Goal: Task Accomplishment & Management: Manage account settings

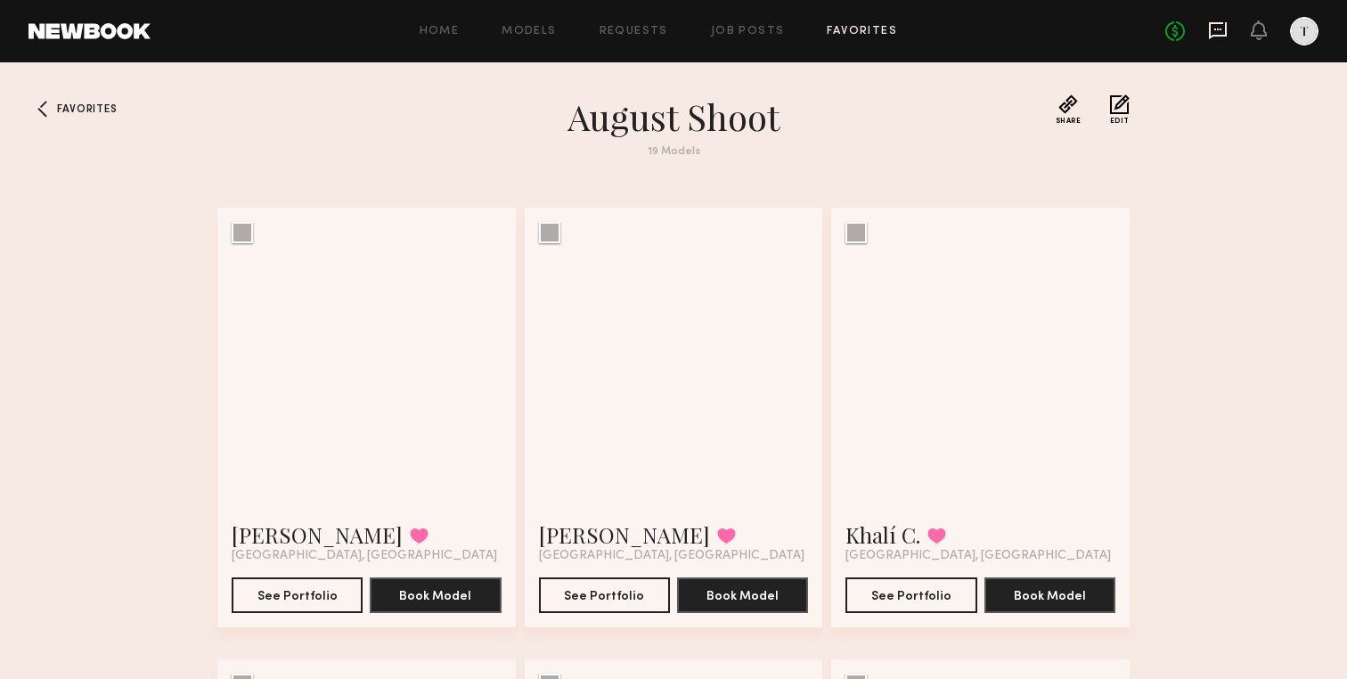
click at [1222, 26] on icon at bounding box center [1218, 30] width 20 height 20
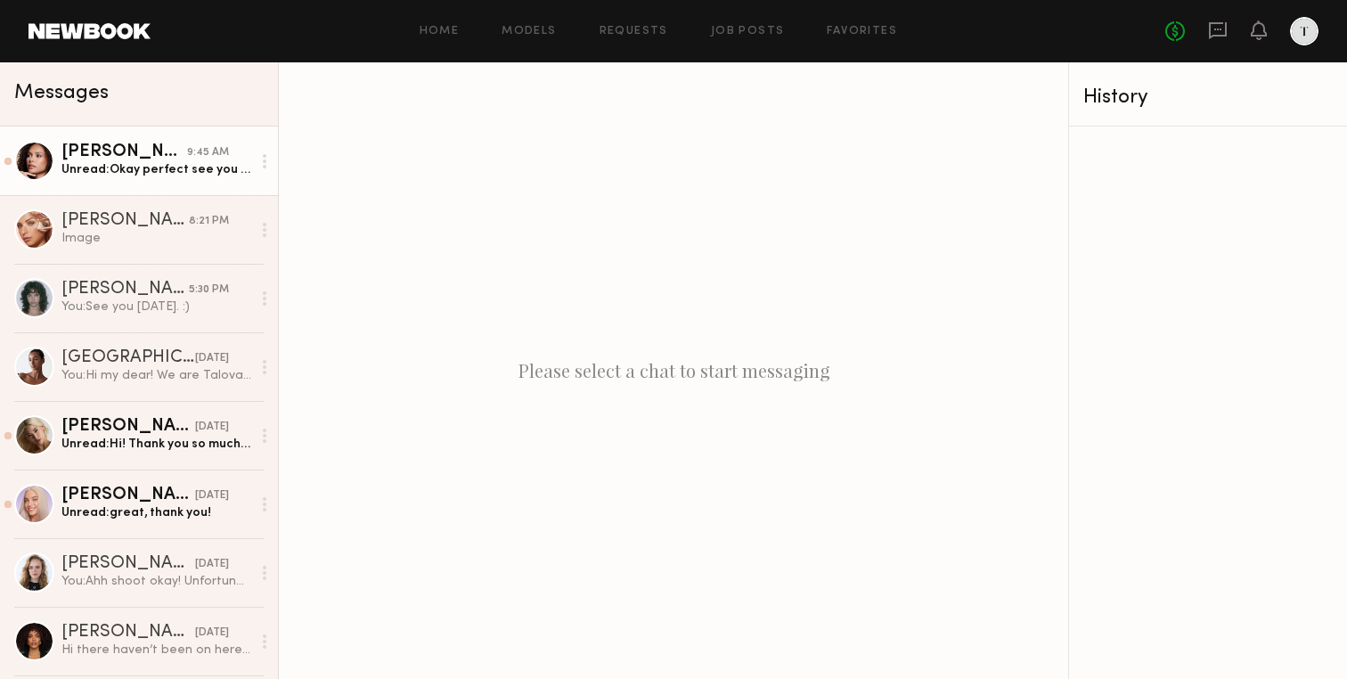
click at [190, 169] on div "Unread: Okay perfect see you later!" at bounding box center [156, 169] width 190 height 17
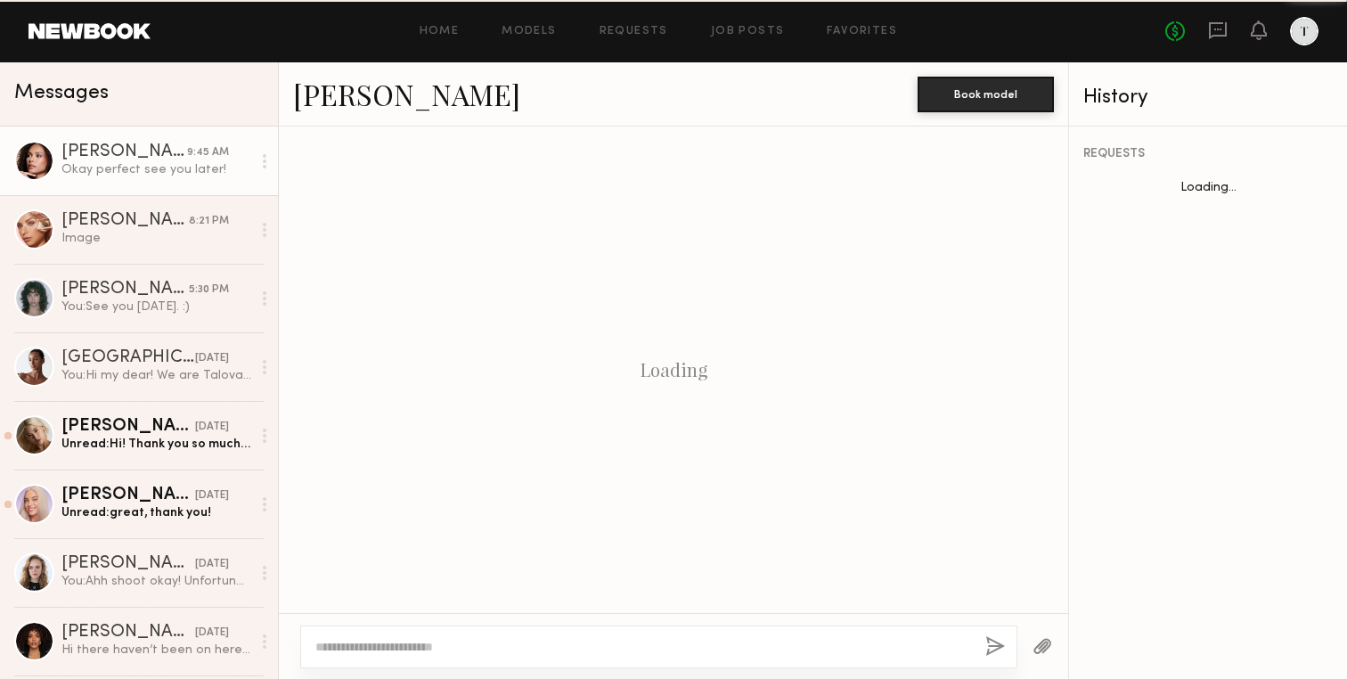
scroll to position [1409, 0]
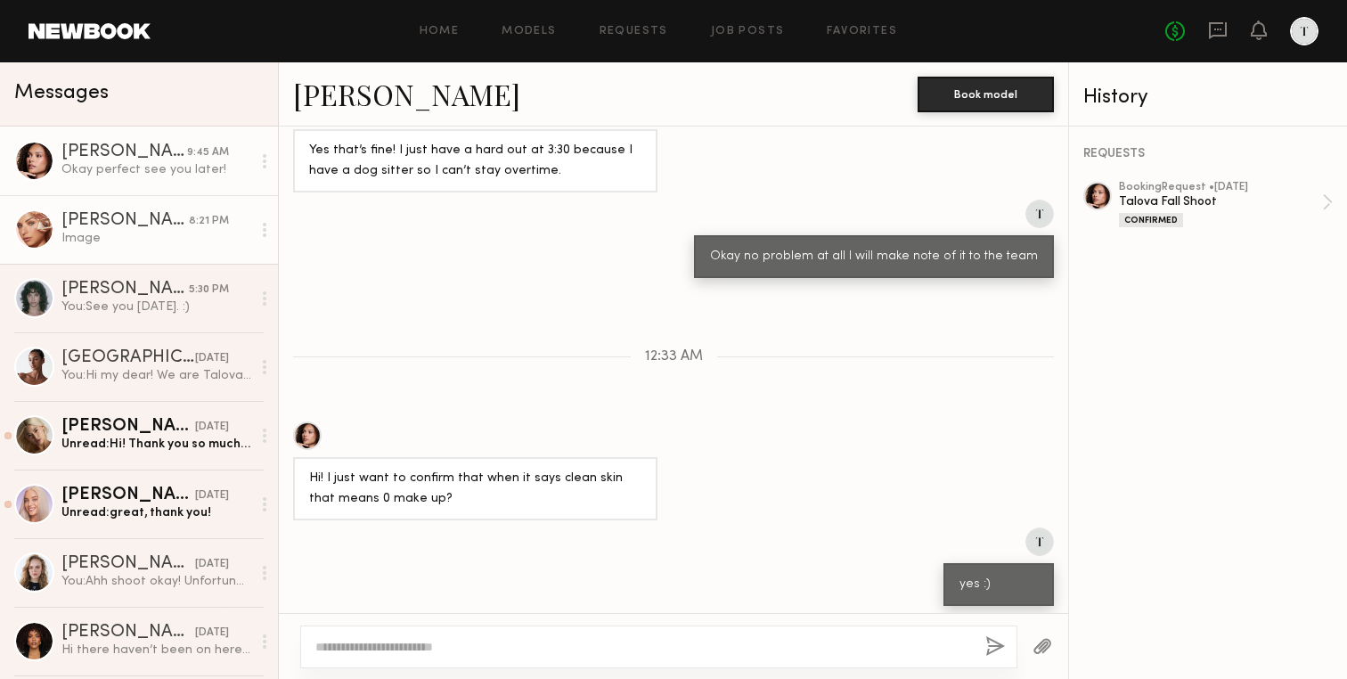
click at [116, 232] on div "Image" at bounding box center [156, 238] width 190 height 17
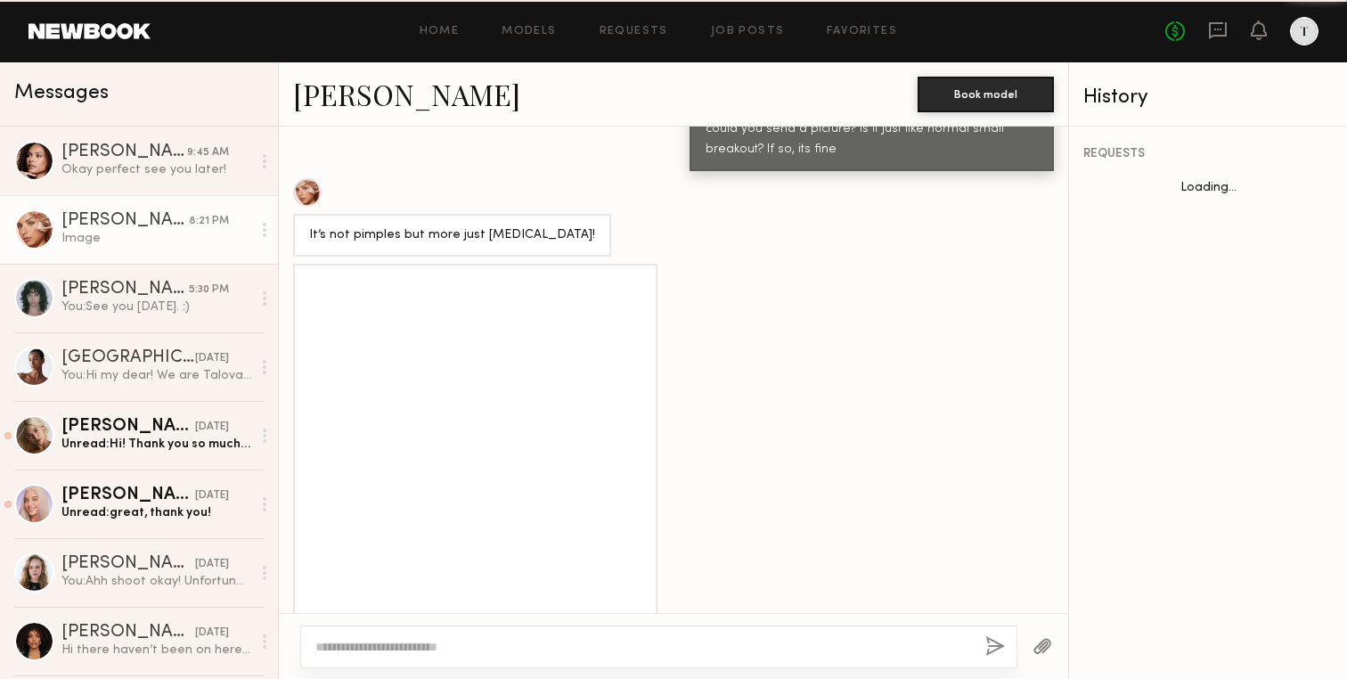
scroll to position [1244, 0]
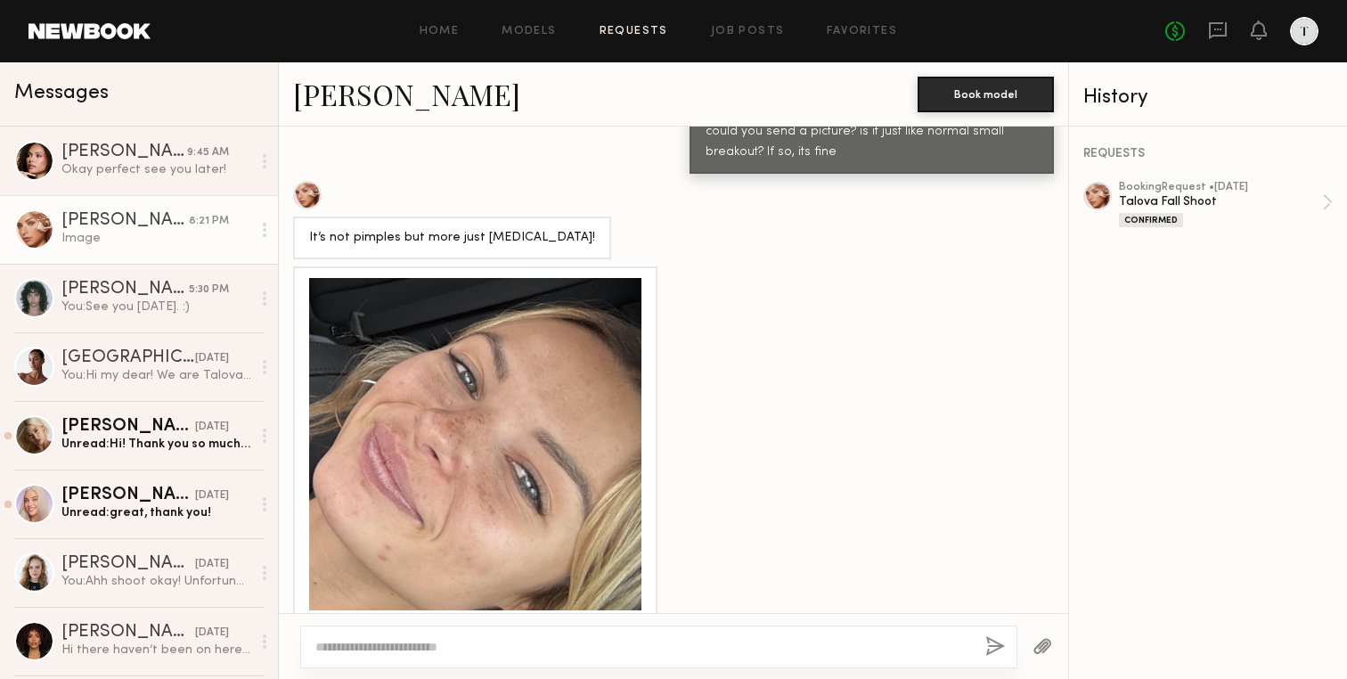
click at [633, 32] on link "Requests" at bounding box center [634, 32] width 69 height 12
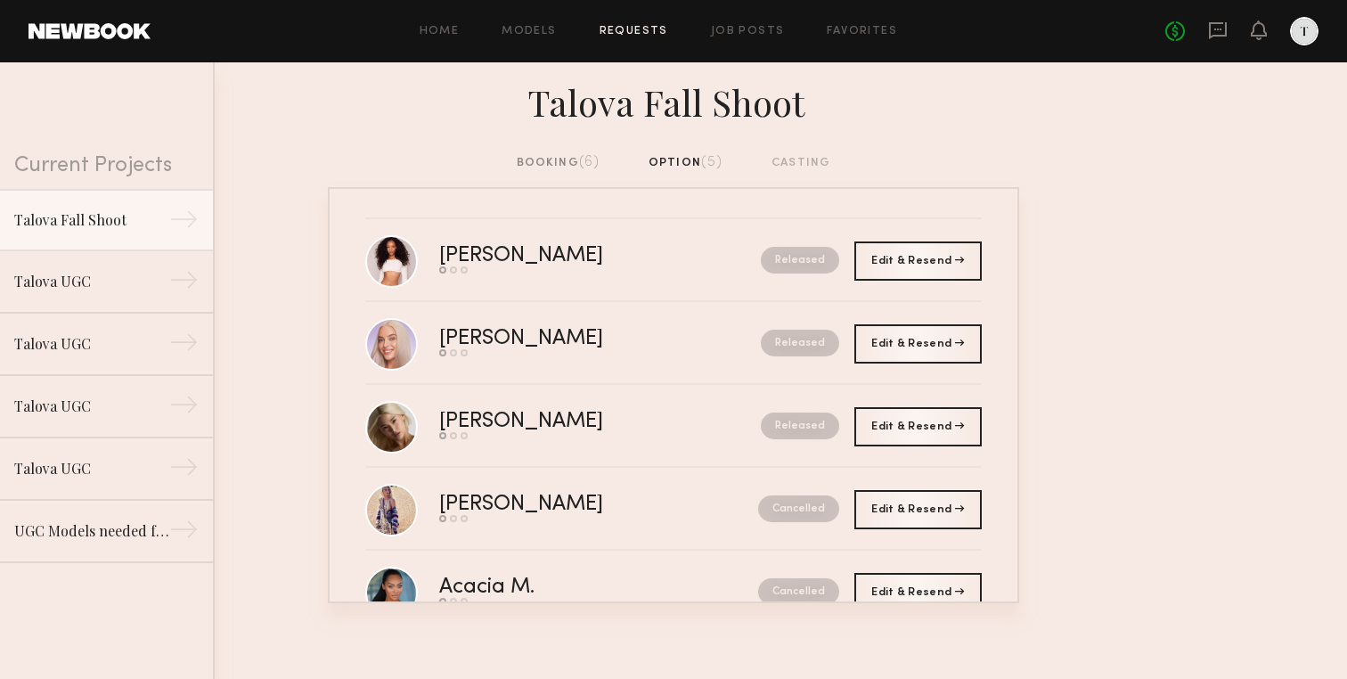
click at [568, 170] on div "booking (6)" at bounding box center [559, 163] width 84 height 20
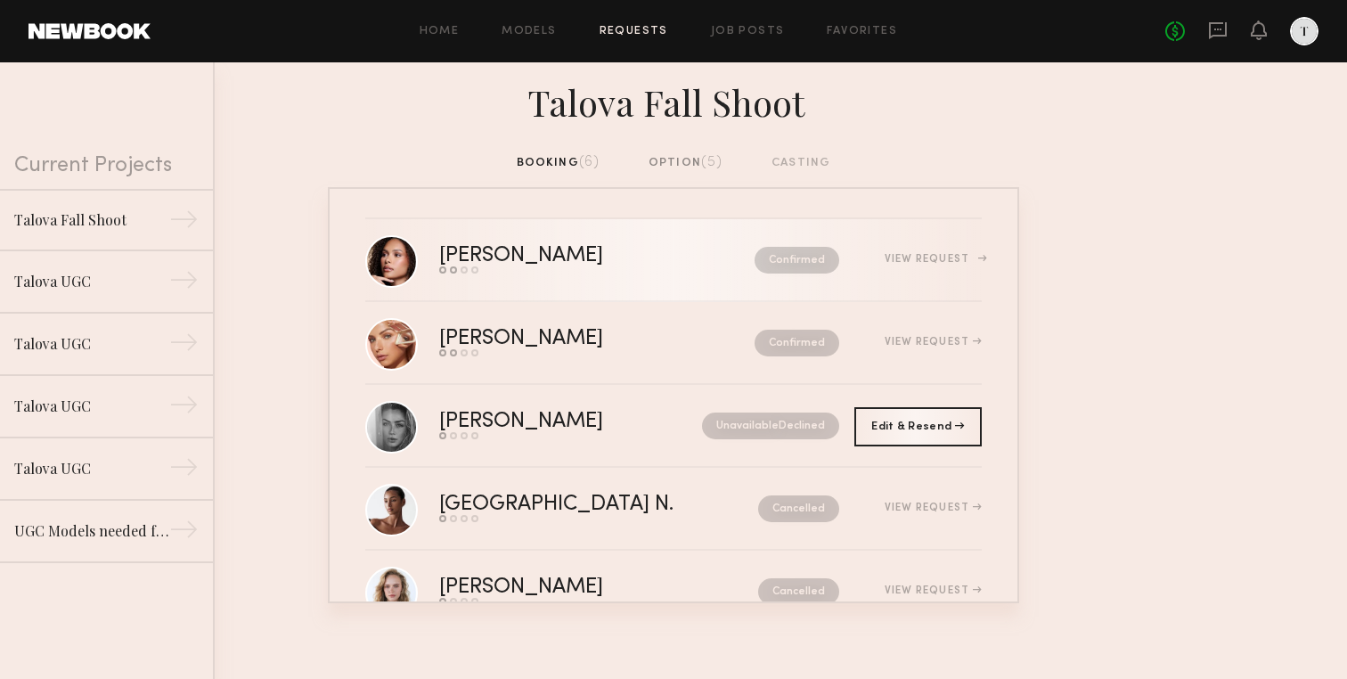
click at [913, 269] on div "[PERSON_NAME] Send request Model response Review hours worked Pay model Confirm…" at bounding box center [710, 260] width 542 height 28
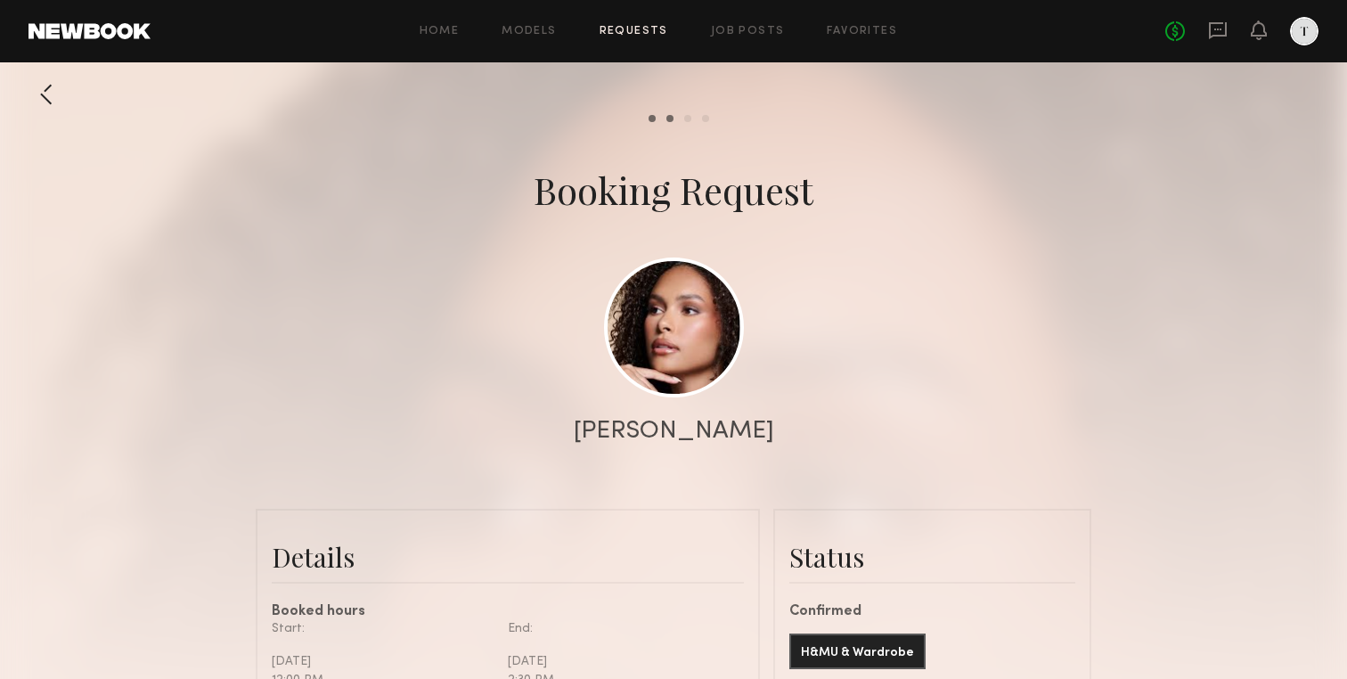
click at [36, 89] on div at bounding box center [47, 95] width 36 height 36
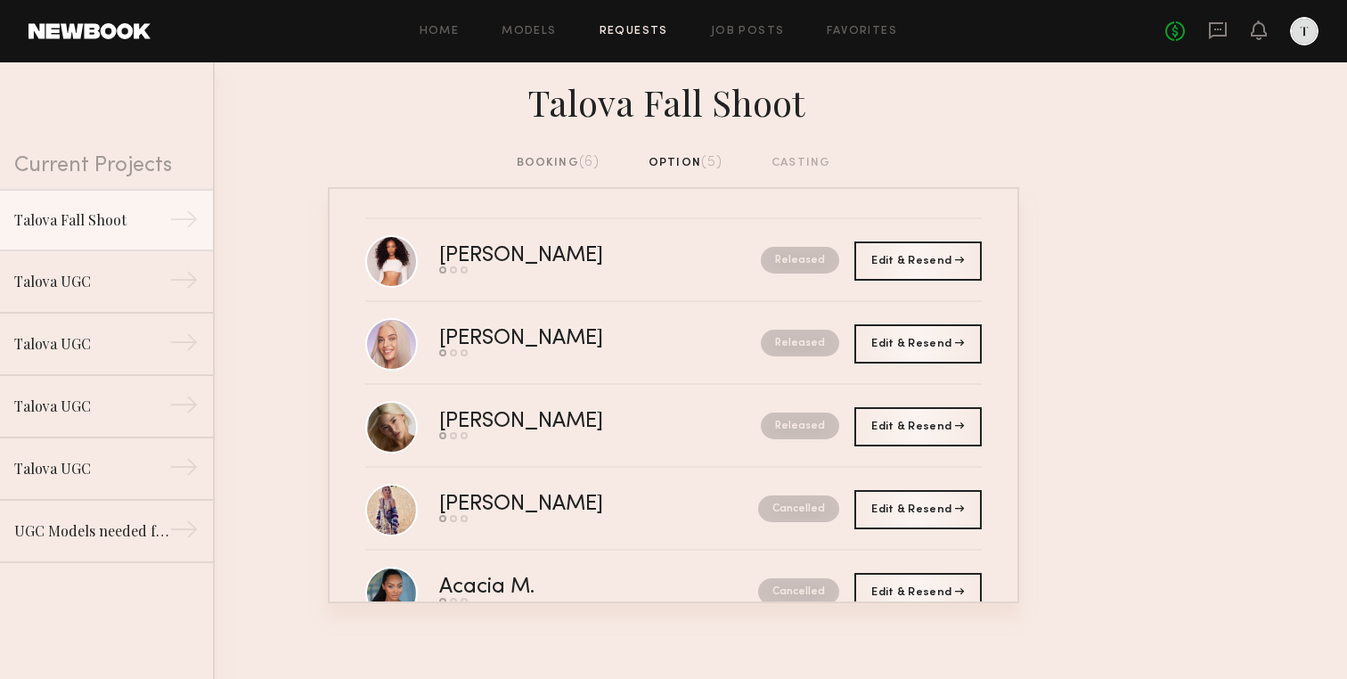
click at [591, 160] on span "(6)" at bounding box center [589, 162] width 21 height 14
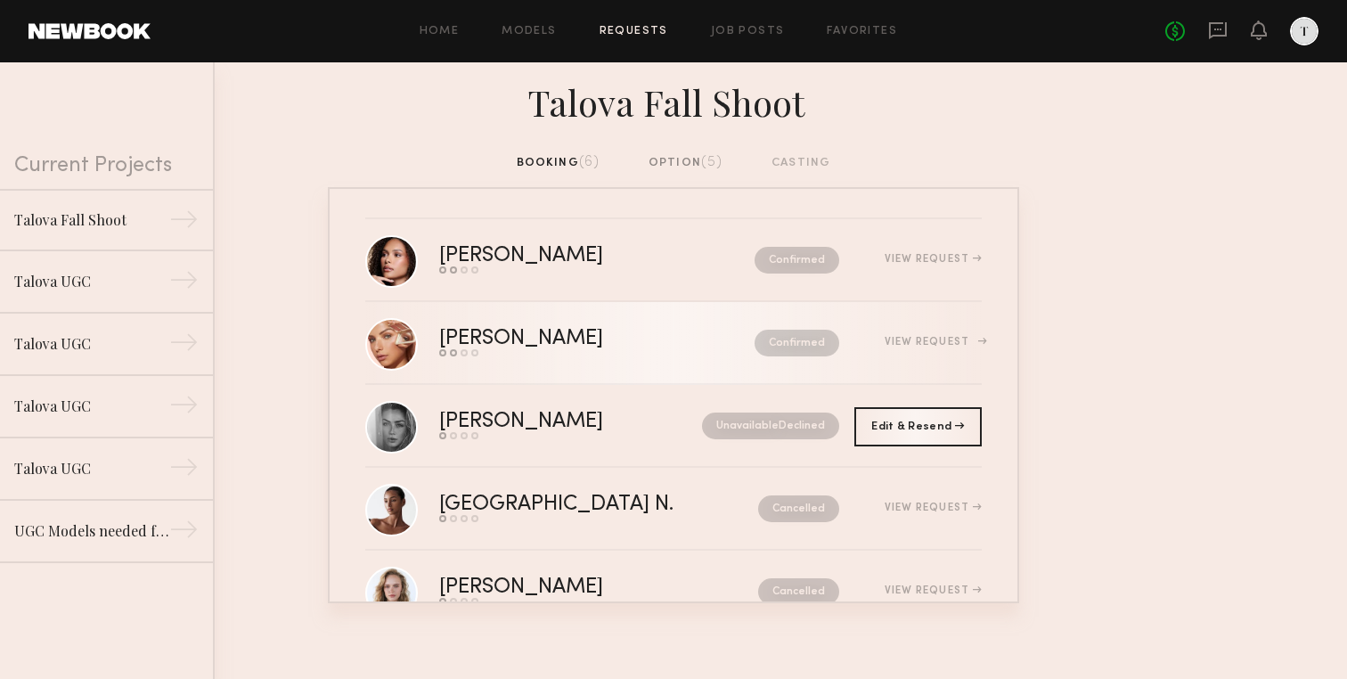
click at [937, 356] on div "[PERSON_NAME] Send request Model response Review hours worked Pay model Confirm…" at bounding box center [710, 343] width 542 height 28
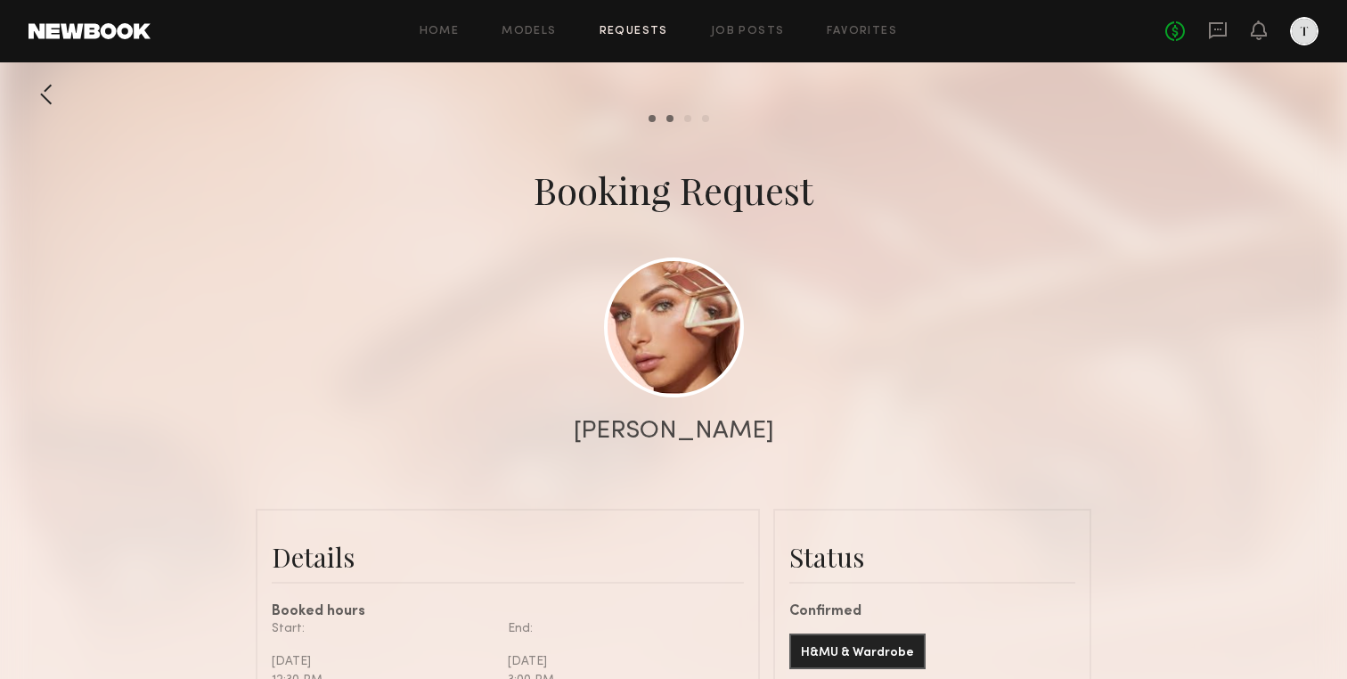
click at [615, 32] on link "Requests" at bounding box center [634, 32] width 69 height 12
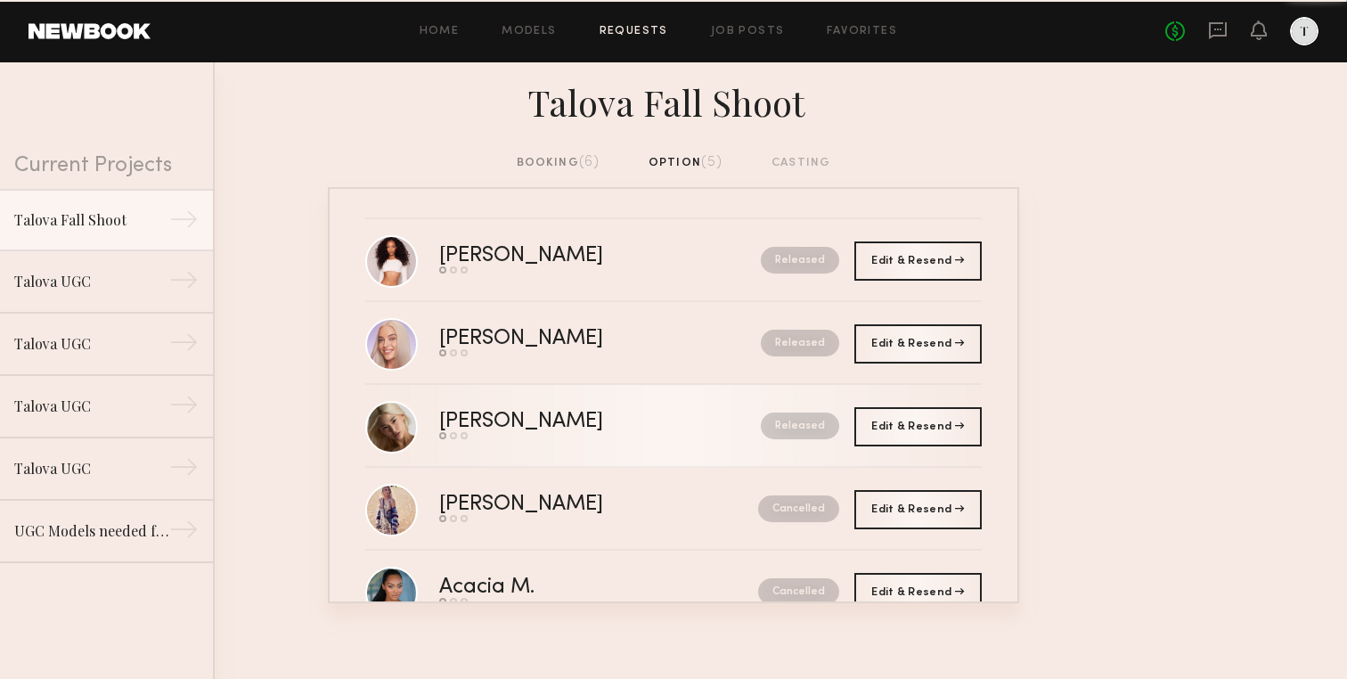
scroll to position [61, 0]
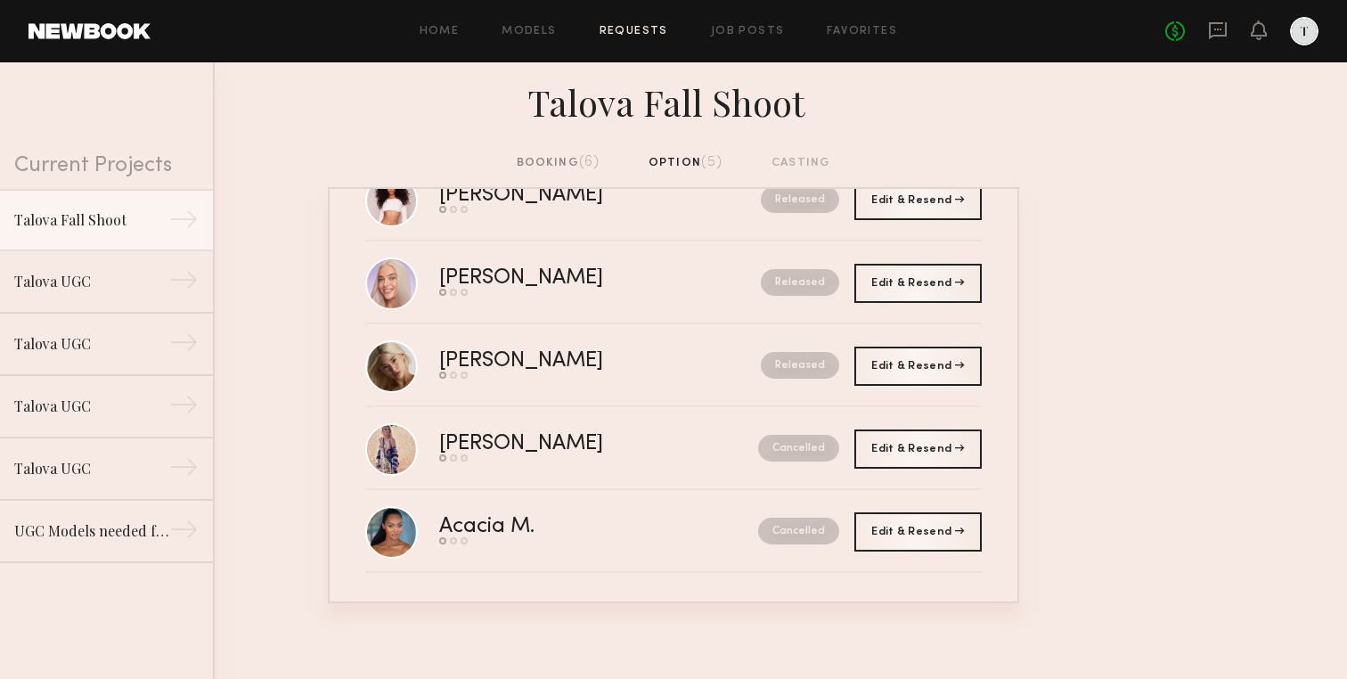
click at [551, 168] on div "booking (6)" at bounding box center [559, 163] width 84 height 20
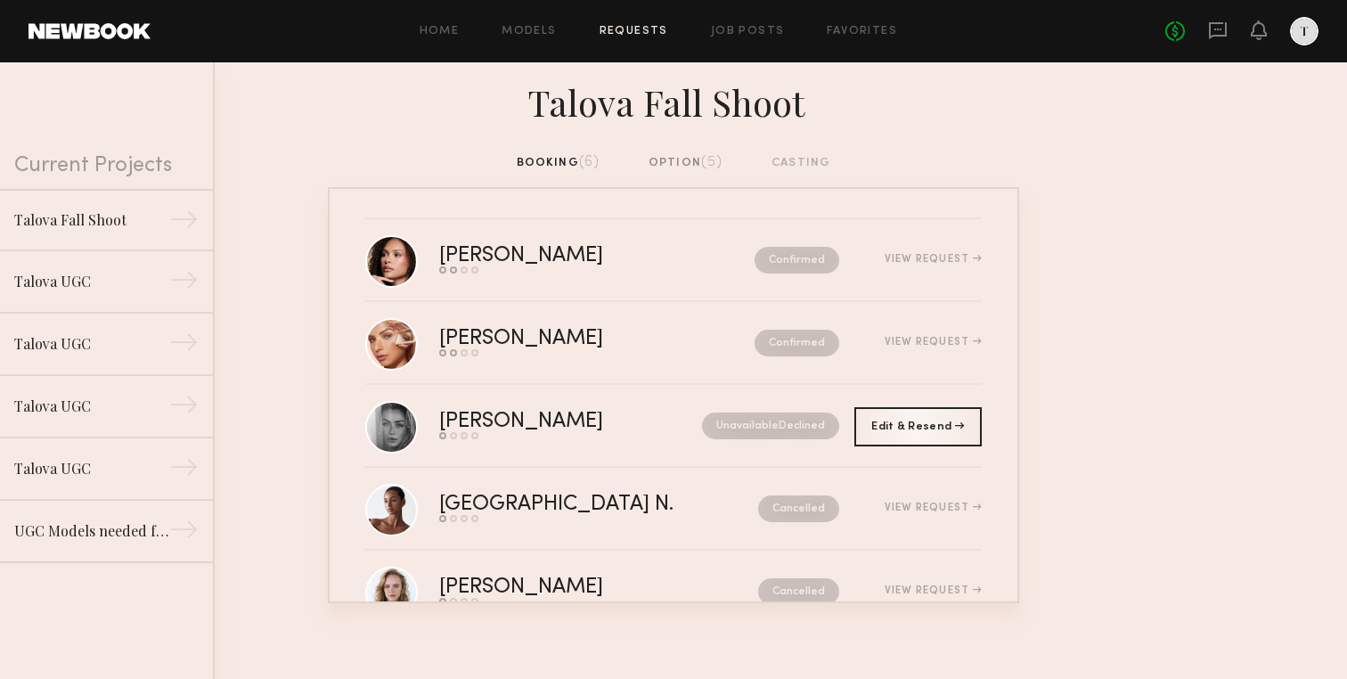
scroll to position [143, 0]
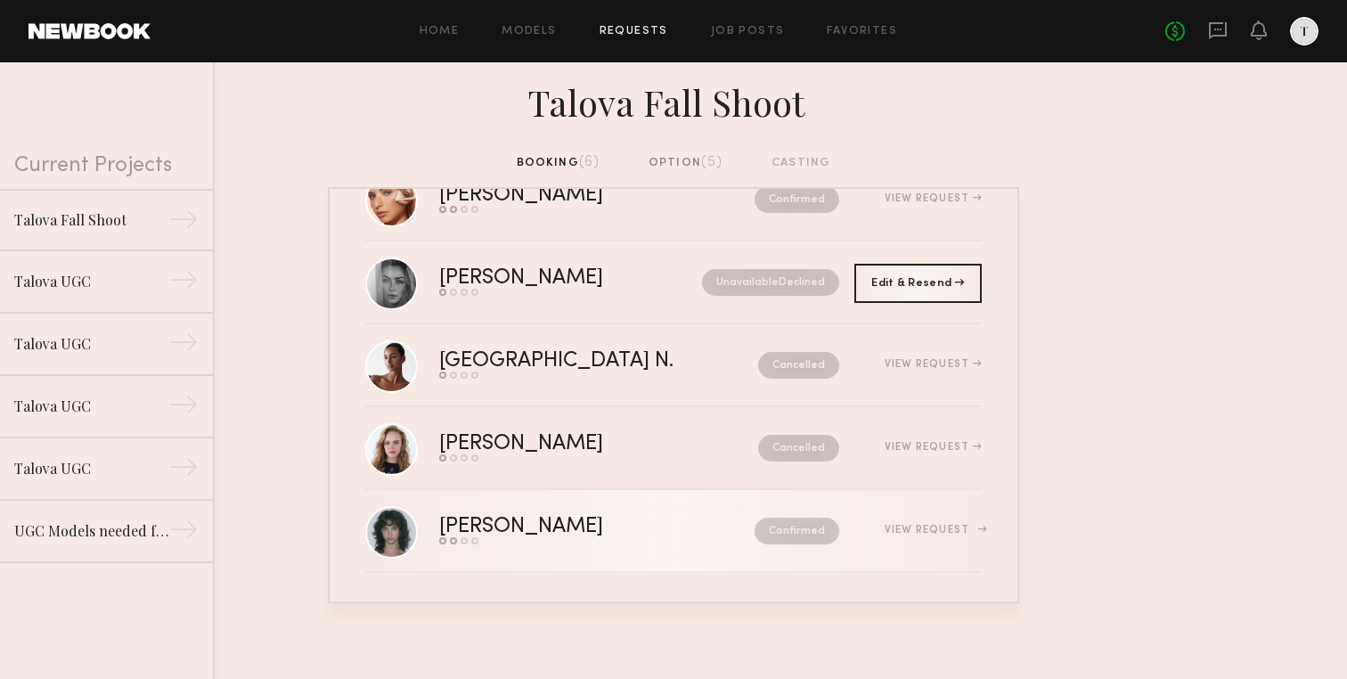
click at [480, 513] on link "[PERSON_NAME] Send request Model response Review hours worked Pay model Confirm…" at bounding box center [673, 531] width 616 height 83
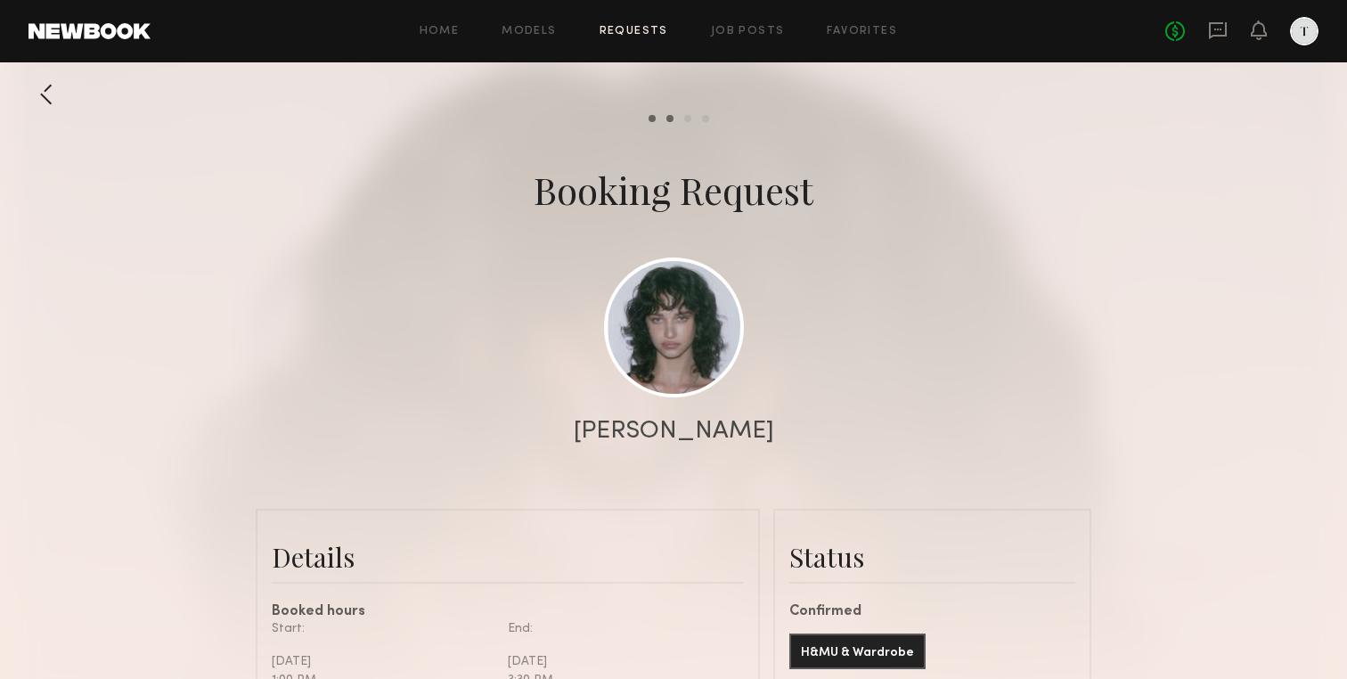
click at [41, 78] on div at bounding box center [47, 95] width 36 height 36
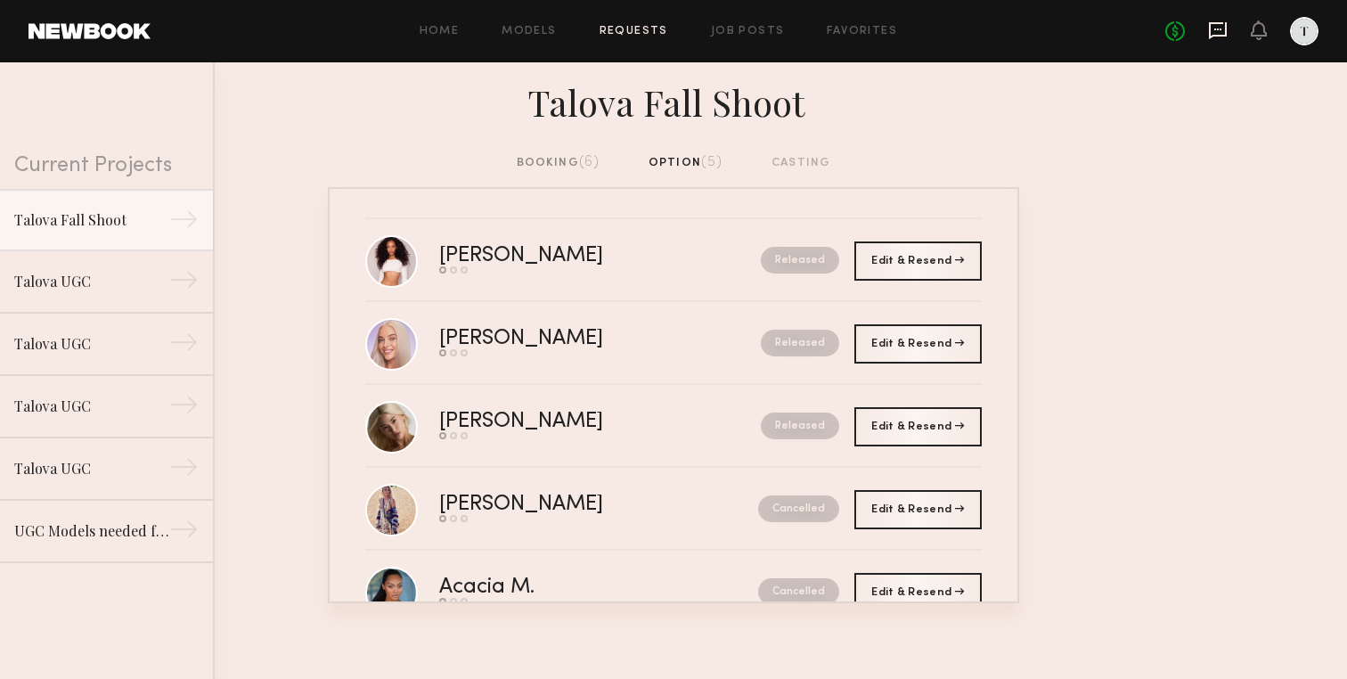
click at [1214, 29] on icon at bounding box center [1217, 30] width 7 height 2
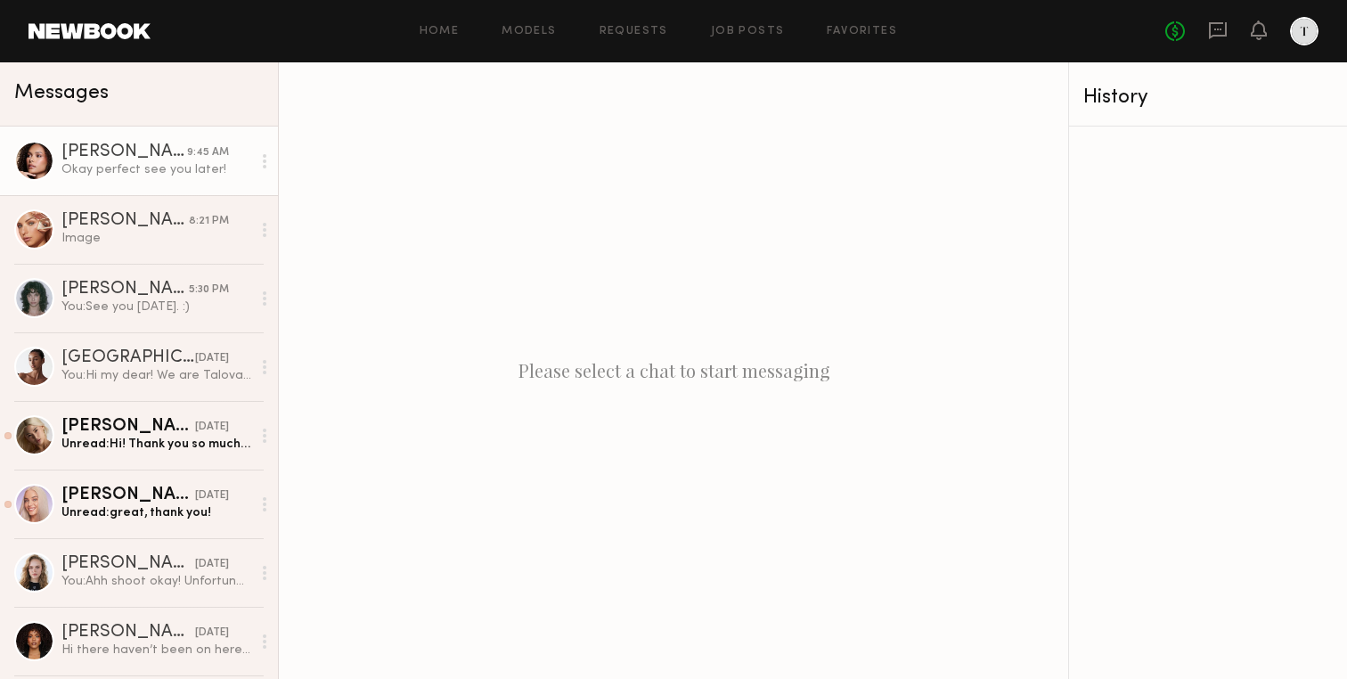
click at [159, 161] on div "Okay perfect see you later!" at bounding box center [156, 169] width 190 height 17
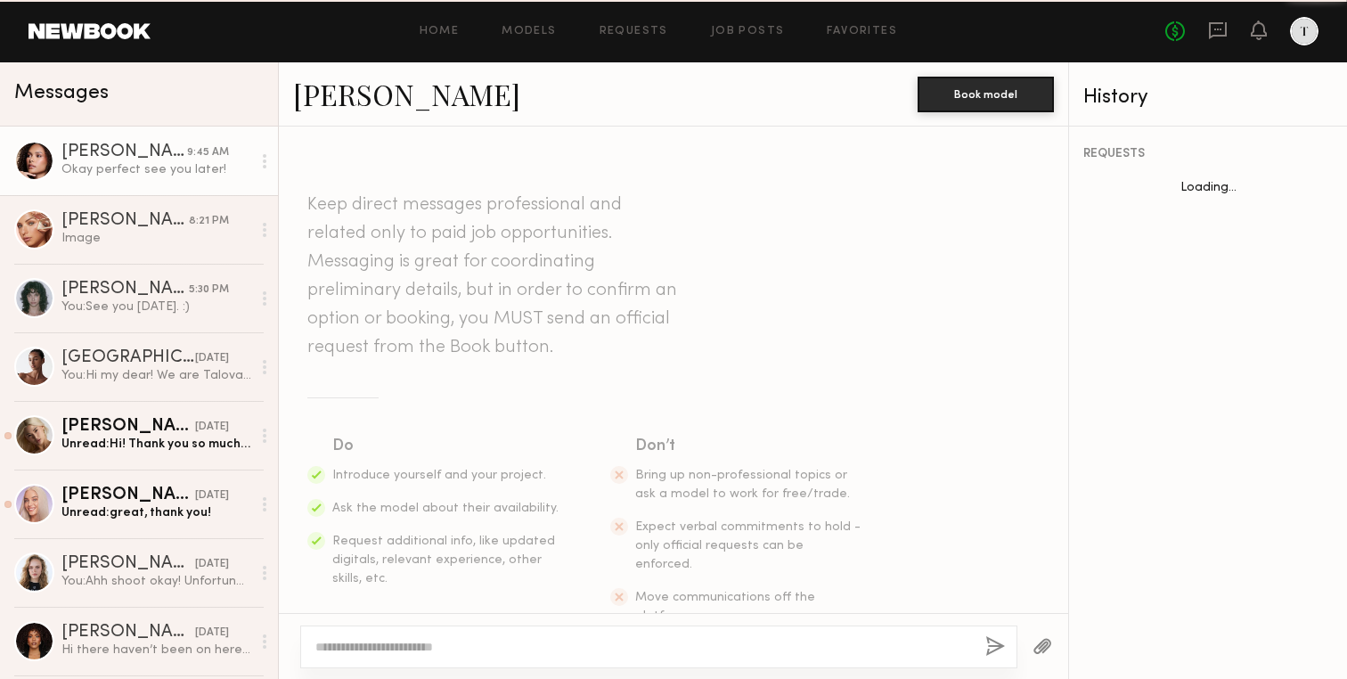
scroll to position [1409, 0]
